Goal: Feedback & Contribution: Contribute content

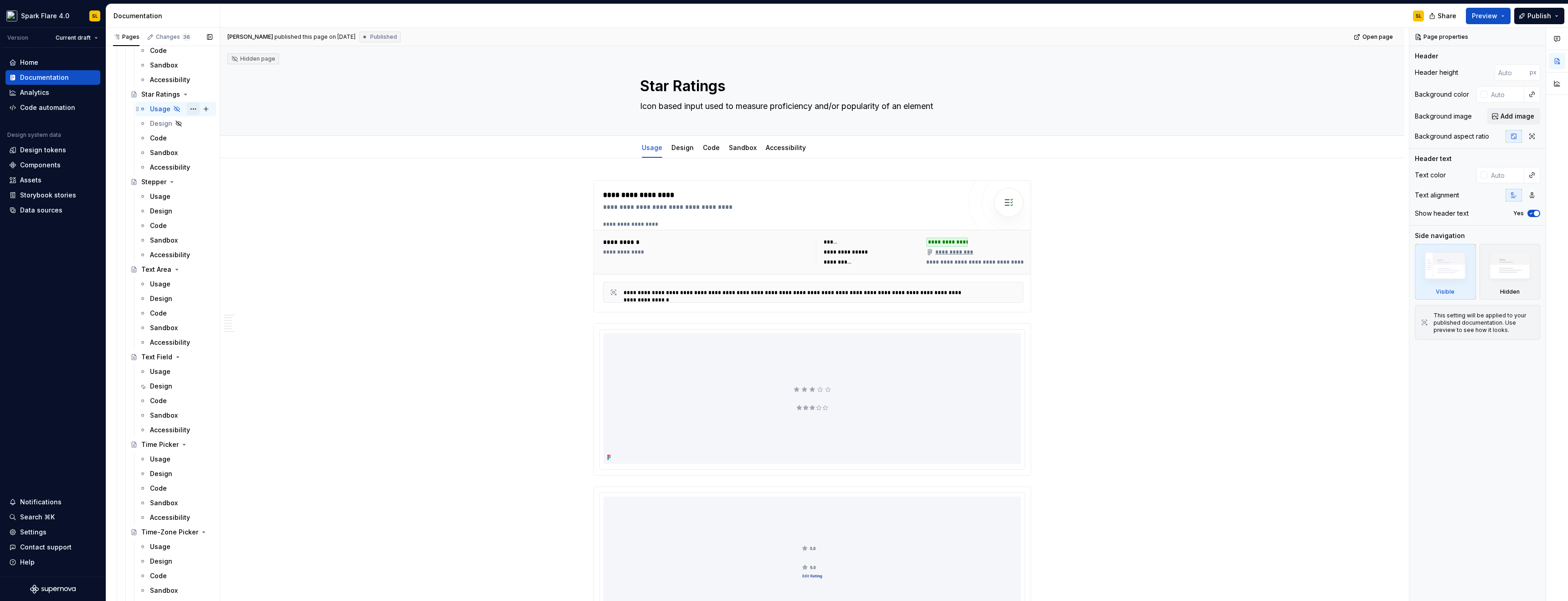
click at [187, 106] on button "Page tree" at bounding box center [193, 109] width 13 height 13
click at [266, 157] on div "Show tab" at bounding box center [243, 158] width 89 height 9
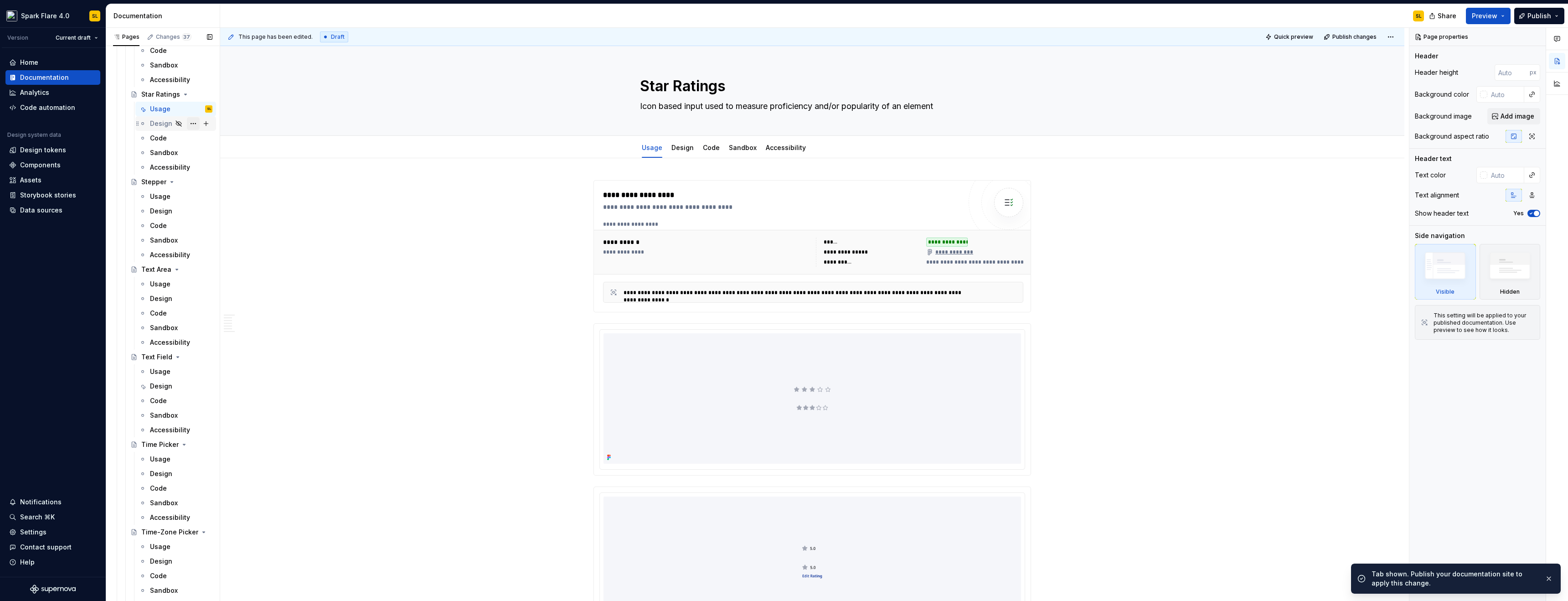
click at [187, 122] on button "Page tree" at bounding box center [193, 123] width 13 height 13
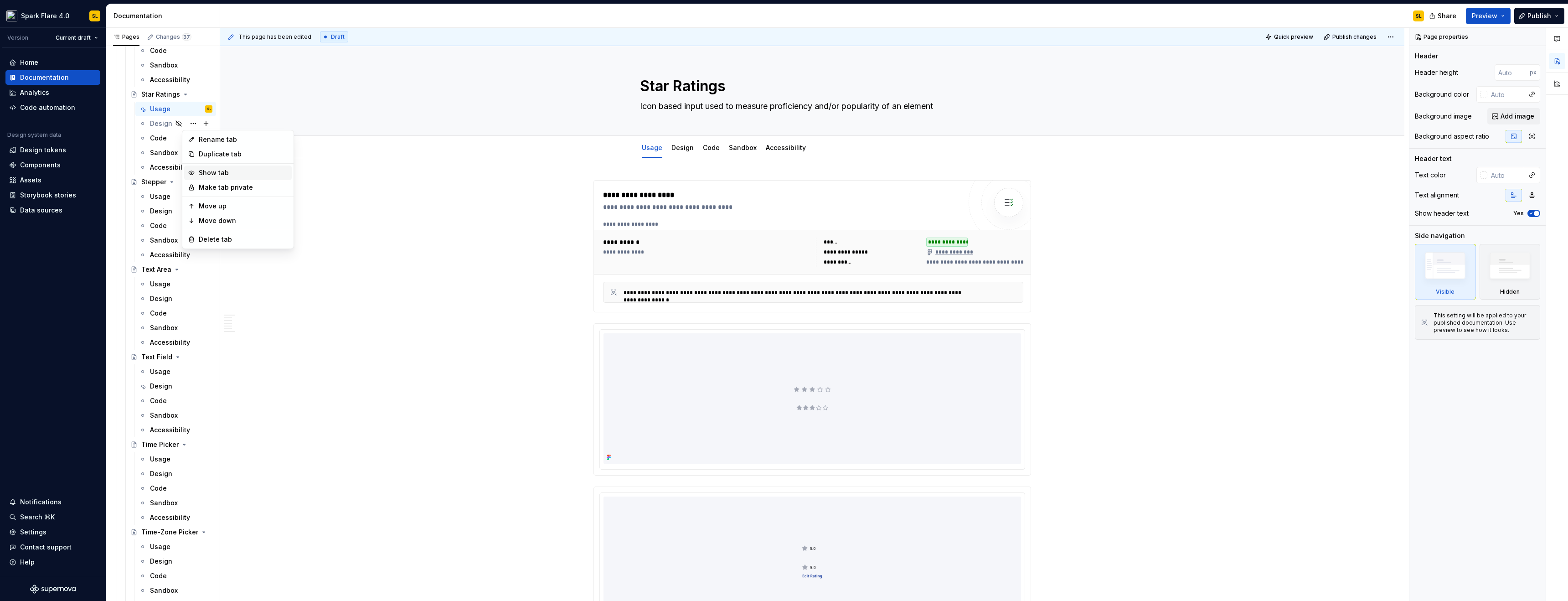
click at [219, 169] on div "Show tab" at bounding box center [243, 173] width 89 height 9
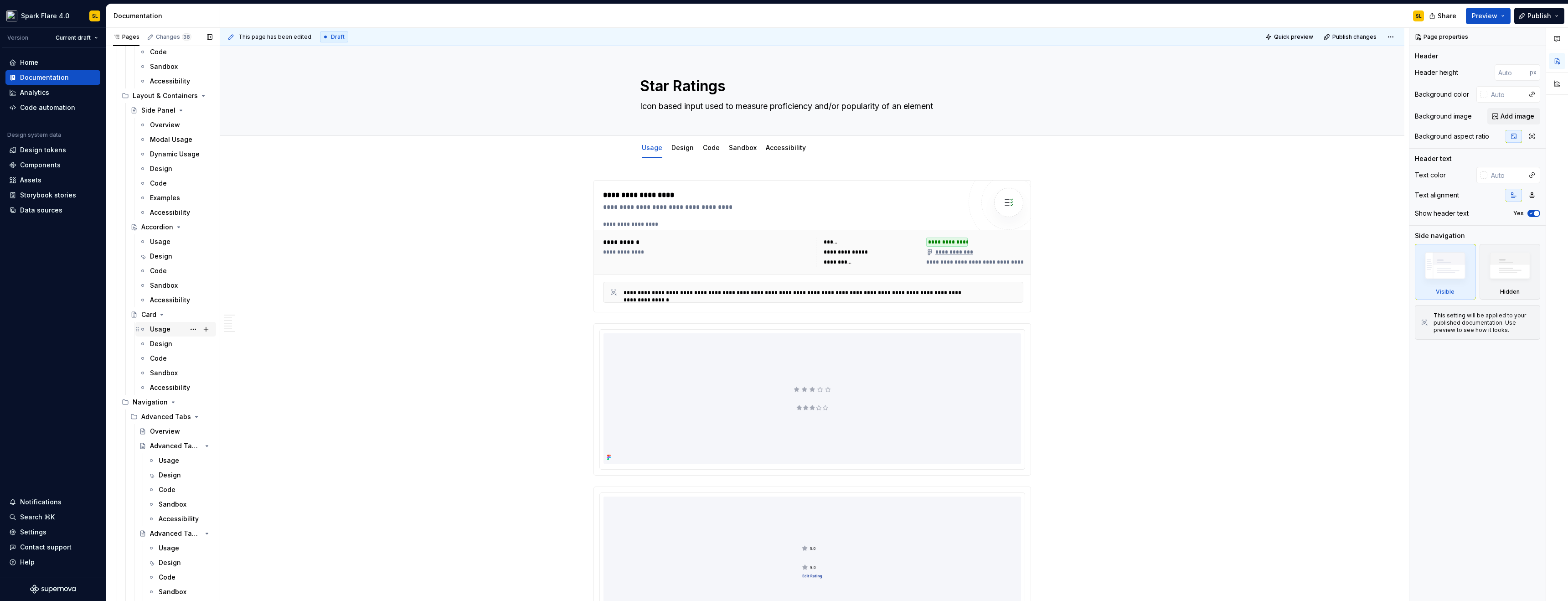
scroll to position [5410, 0]
click at [157, 166] on div "Side Panel" at bounding box center [158, 165] width 35 height 9
click at [150, 167] on div "Side Panel" at bounding box center [158, 165] width 35 height 9
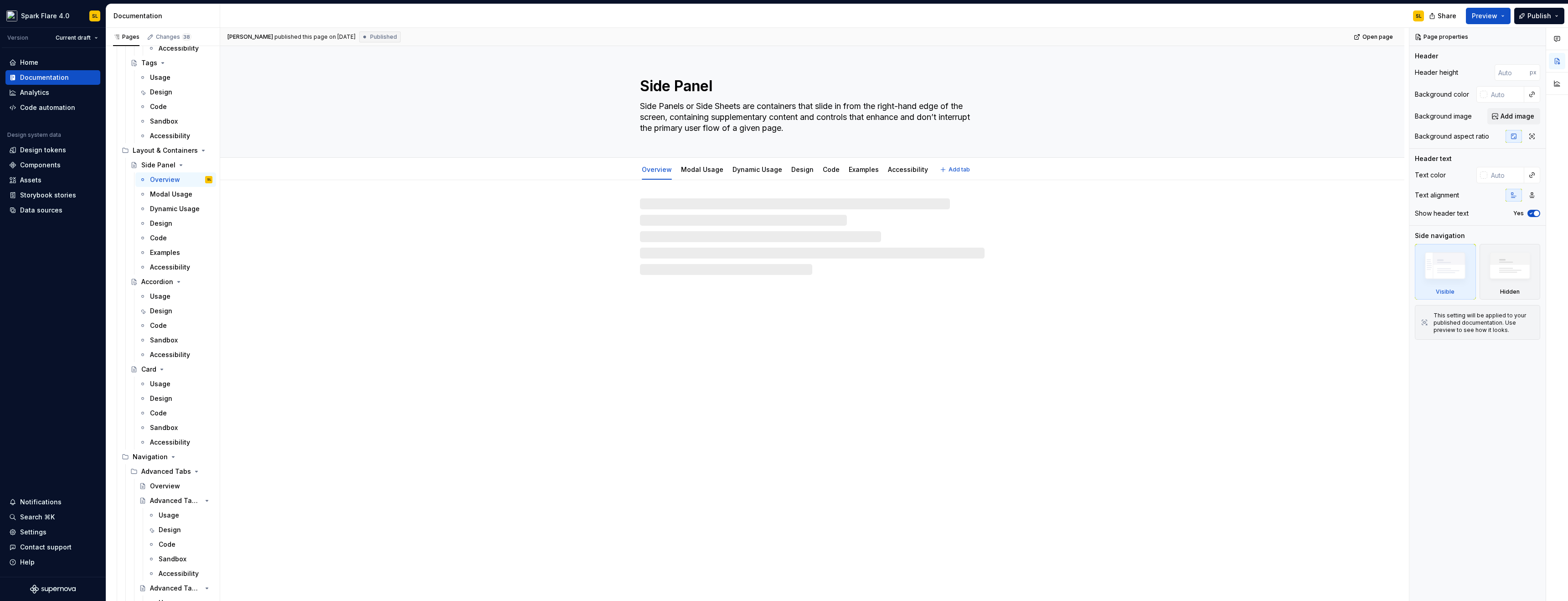
click at [753, 117] on textarea "Side Panels or Side Sheets are containers that slide in from the right-hand edg…" at bounding box center [810, 117] width 344 height 37
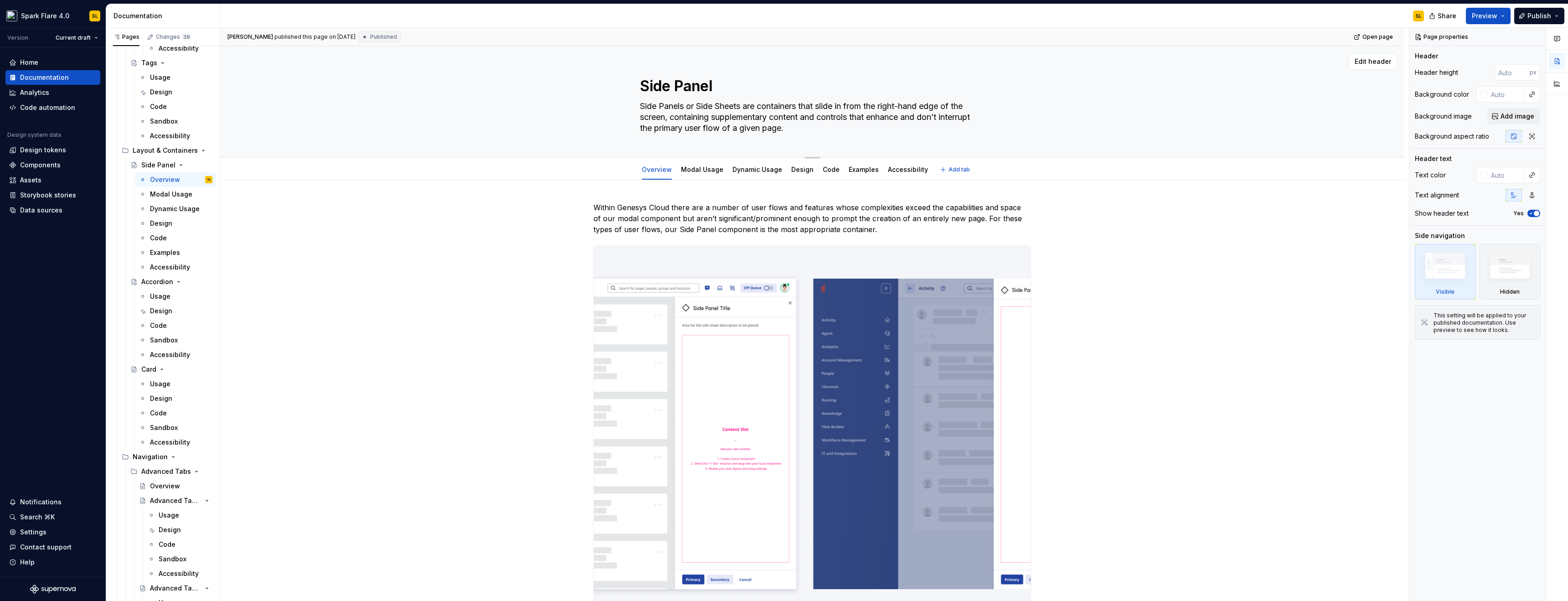
click at [767, 119] on textarea "Side Panels or Side Sheets are containers that slide in from the right-hand edg…" at bounding box center [810, 117] width 344 height 37
click at [454, 213] on div "**********" at bounding box center [815, 314] width 1188 height 574
type textarea "*"
click at [594, 204] on p "Within Genesys Cloud there are a number of user flows and features whose comple…" at bounding box center [812, 218] width 437 height 33
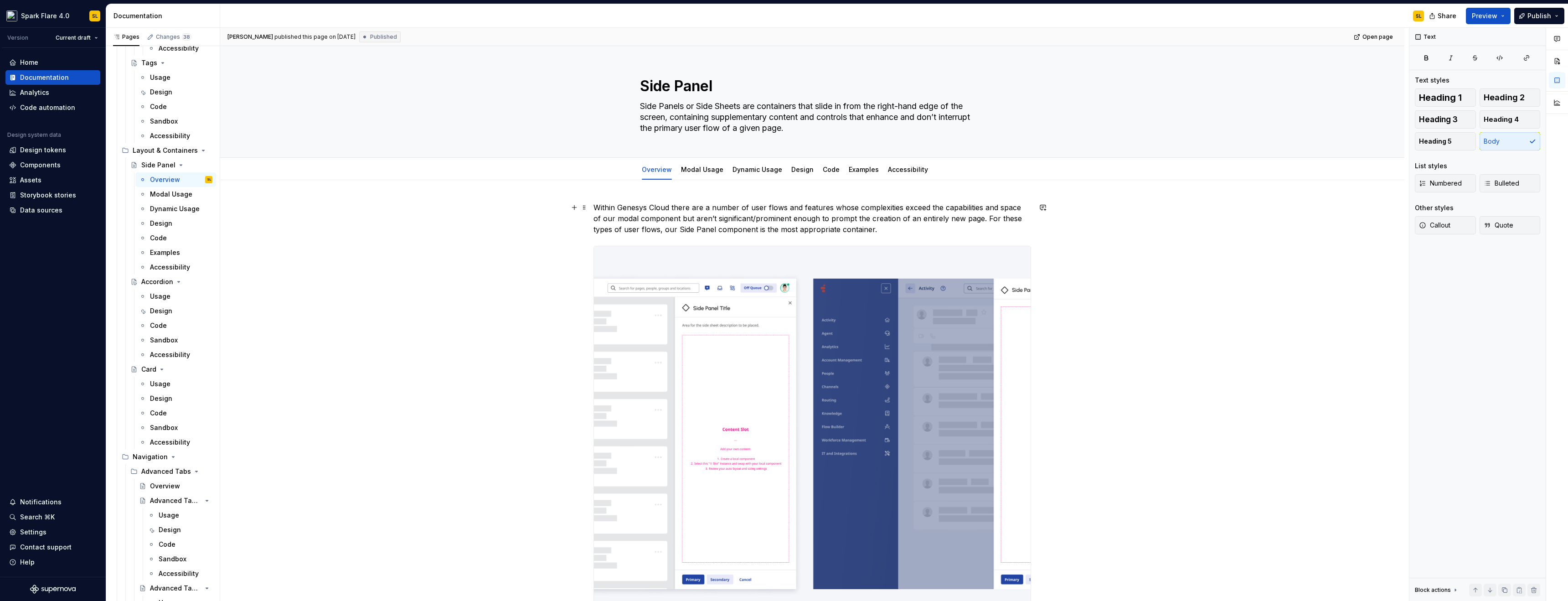
click at [1021, 219] on p "Within Genesys Cloud there are a number of user flows and features whose comple…" at bounding box center [812, 218] width 437 height 33
click at [646, 230] on p "Within Genesys Cloud there are a number of user flows and features whose comple…" at bounding box center [812, 218] width 437 height 33
click at [1006, 219] on p "Within Genesys Cloud there are a number of user flows and features whose comple…" at bounding box center [812, 218] width 437 height 33
click at [1028, 219] on p "Within Genesys Cloud there are a number of user flows and features whose comple…" at bounding box center [812, 218] width 437 height 33
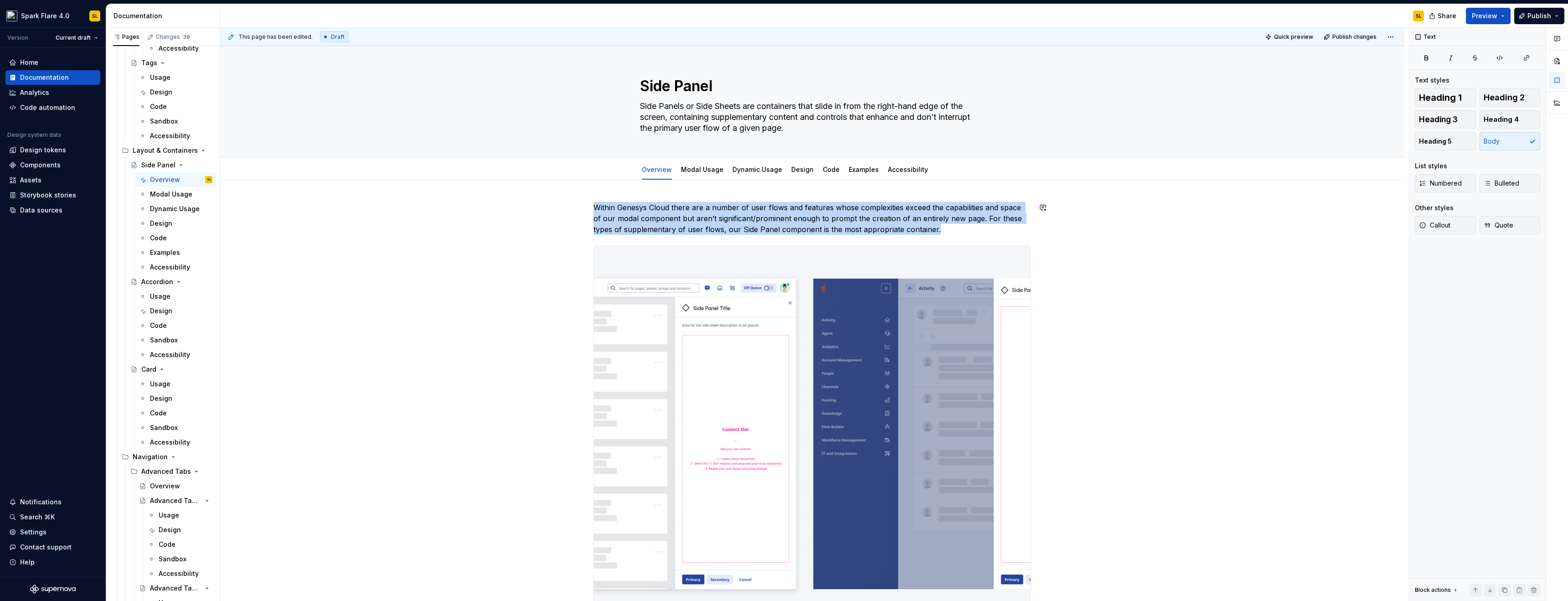
scroll to position [32, 0]
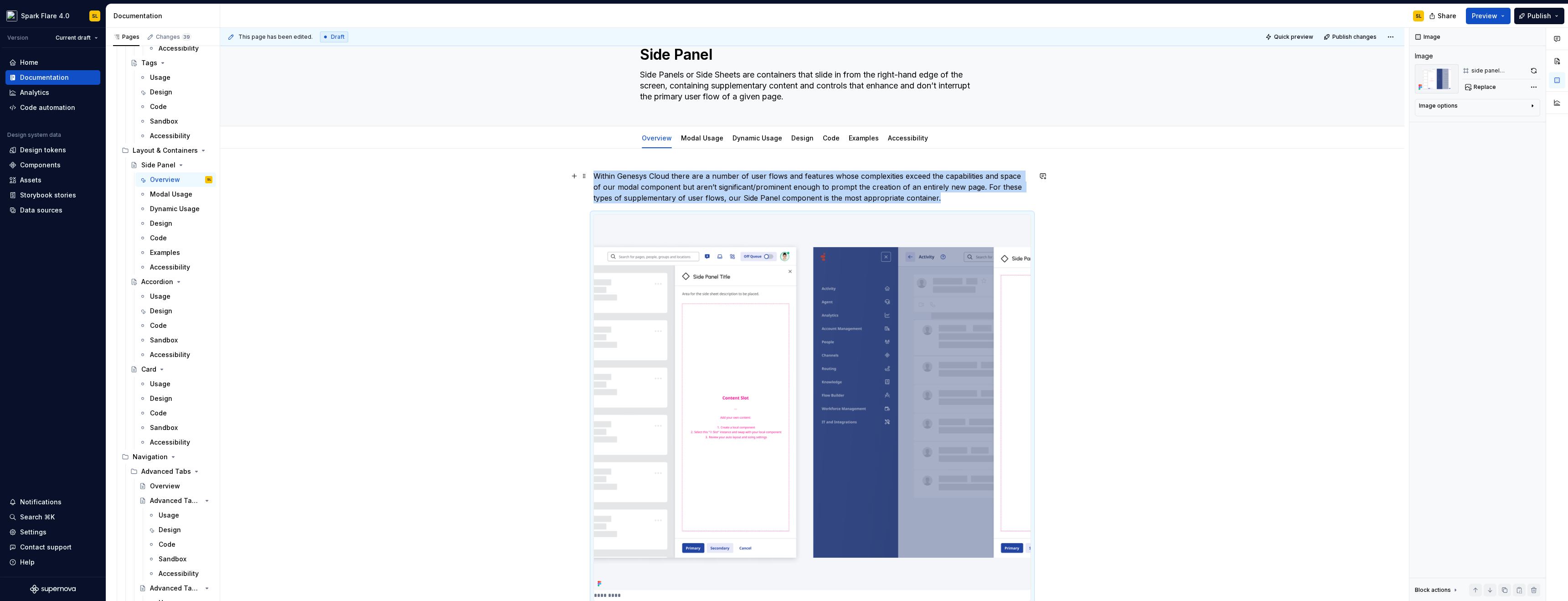
click at [658, 199] on p "Within Genesys Cloud there are a number of user flows and features whose comple…" at bounding box center [812, 187] width 437 height 33
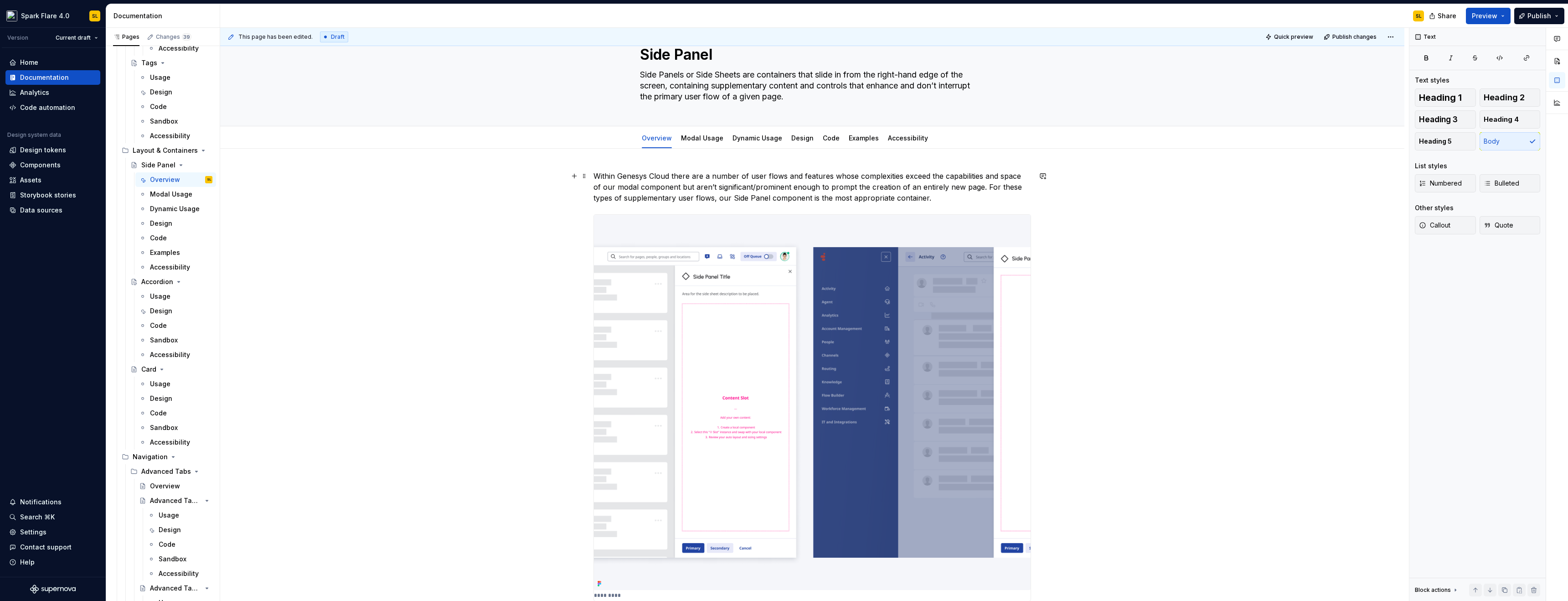
click at [621, 199] on p "Within Genesys Cloud there are a number of user flows and features whose comple…" at bounding box center [812, 187] width 437 height 33
click at [997, 191] on p "Within Genesys Cloud there are a number of user flows and features whose comple…" at bounding box center [812, 187] width 437 height 33
click at [972, 187] on p "Within Genesys Cloud there are a number of user flows and features whose comple…" at bounding box center [812, 187] width 437 height 33
type textarea "*"
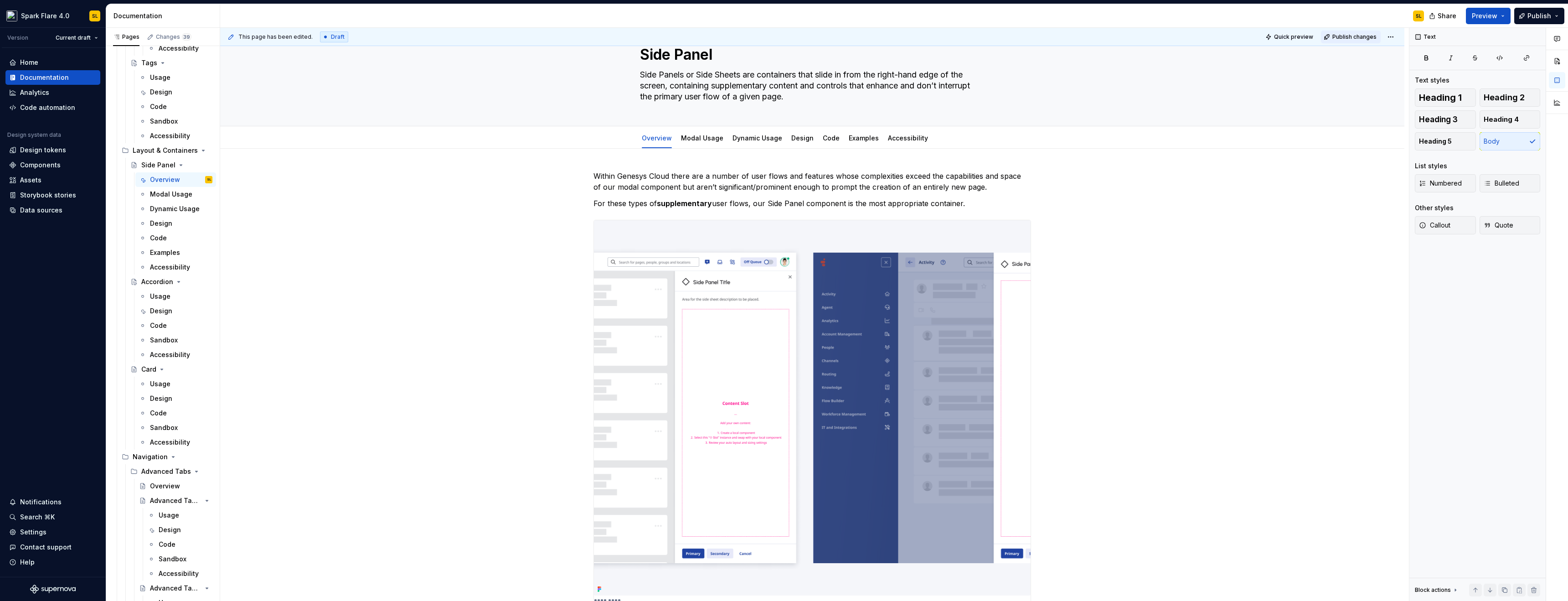
click at [1334, 39] on span "Publish changes" at bounding box center [1354, 37] width 44 height 7
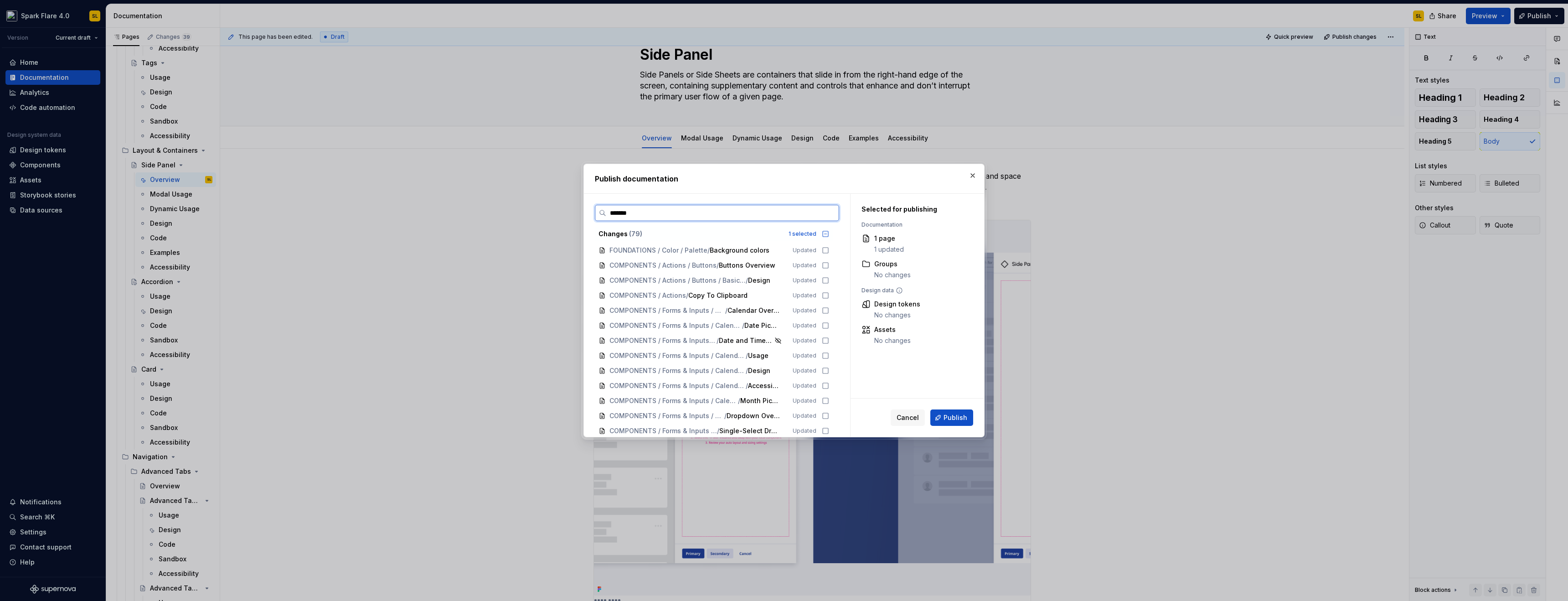
type input "******"
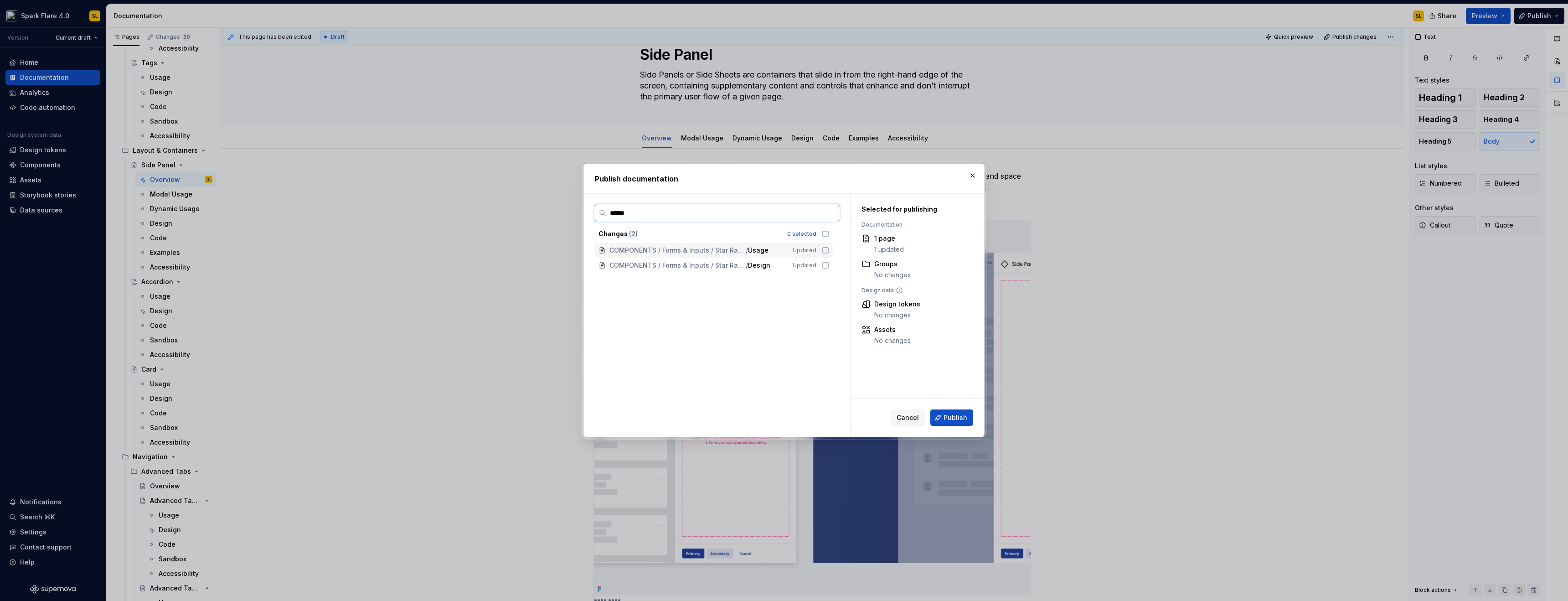
click at [824, 249] on icon at bounding box center [825, 250] width 7 height 7
click at [825, 263] on icon at bounding box center [825, 266] width 7 height 7
click at [830, 213] on input "******" at bounding box center [722, 213] width 232 height 9
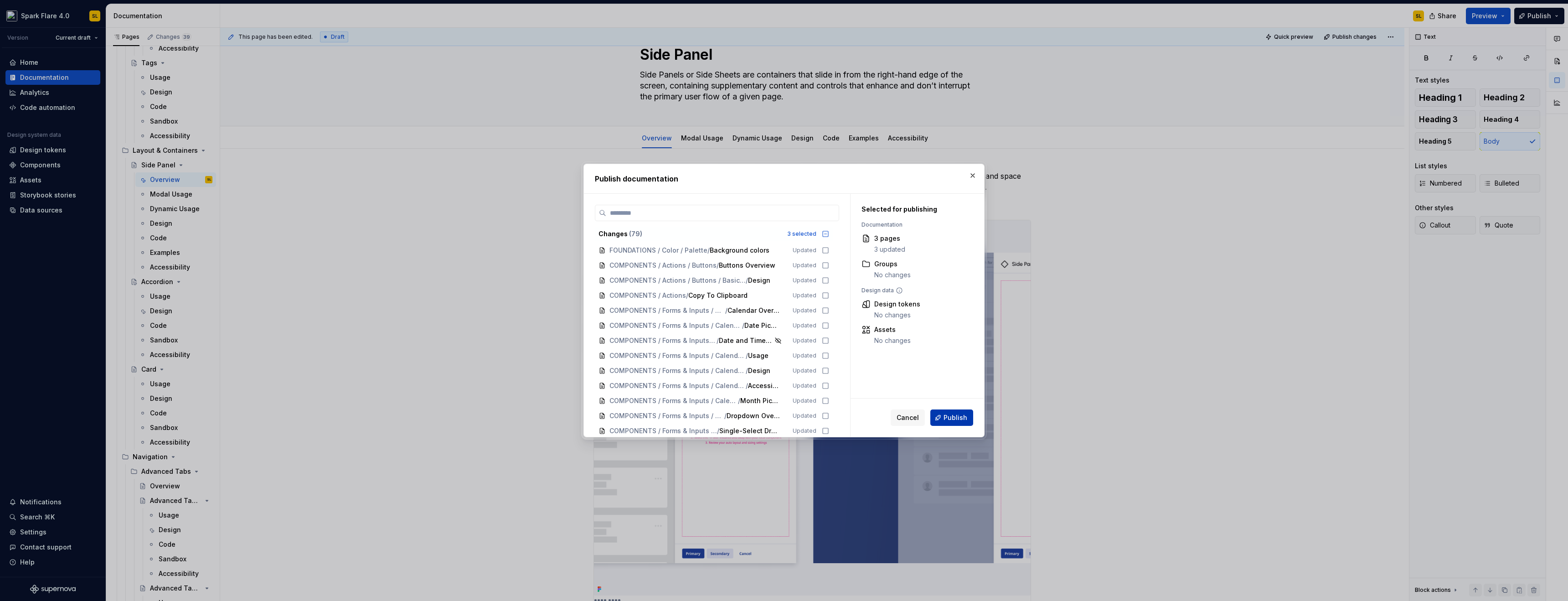
drag, startPoint x: 940, startPoint y: 415, endPoint x: 549, endPoint y: 254, distance: 422.8
click at [940, 415] on button "Publish" at bounding box center [951, 417] width 43 height 16
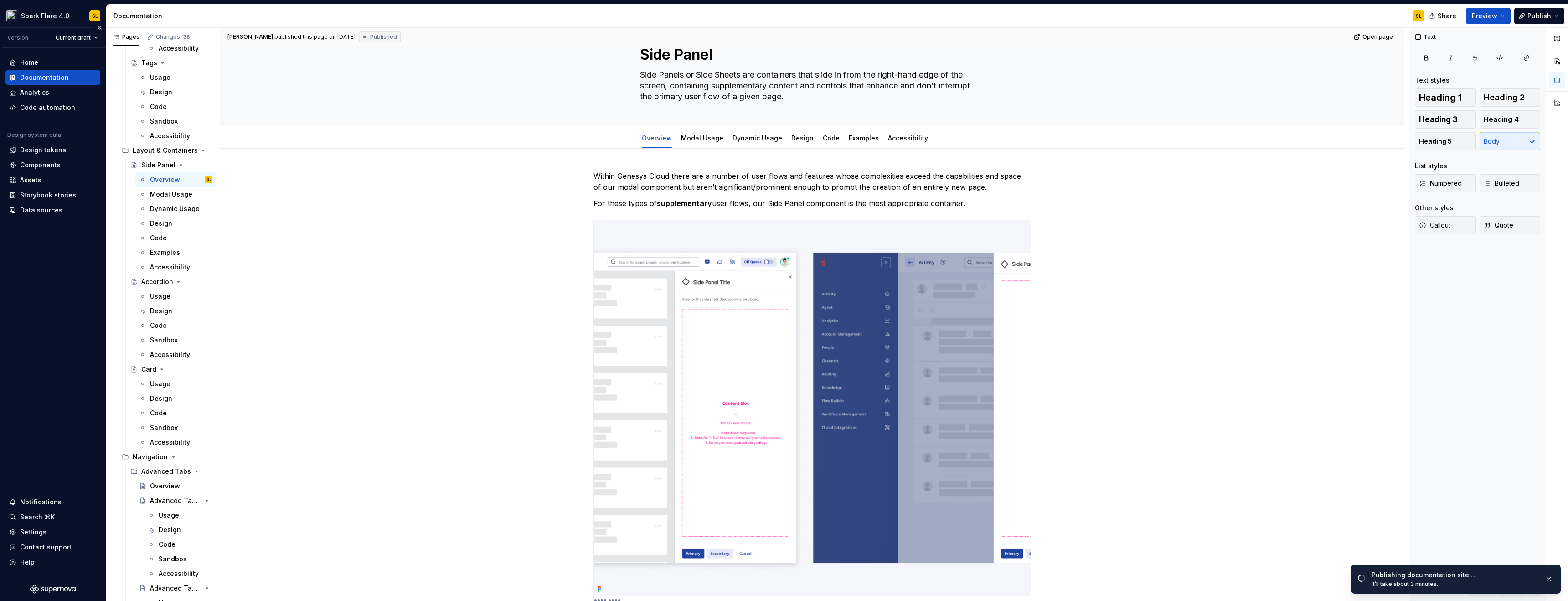
type textarea "*"
